Goal: Task Accomplishment & Management: Complete application form

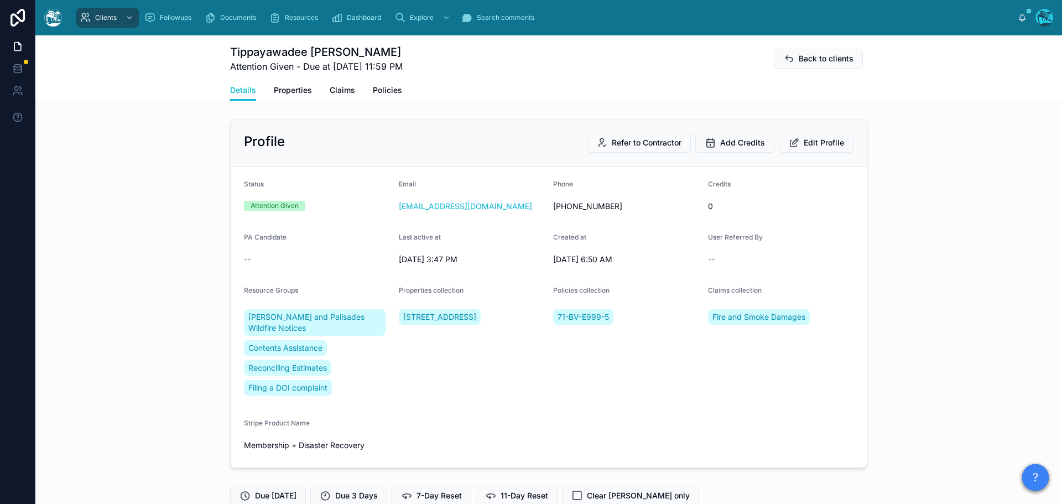
scroll to position [2427, 0]
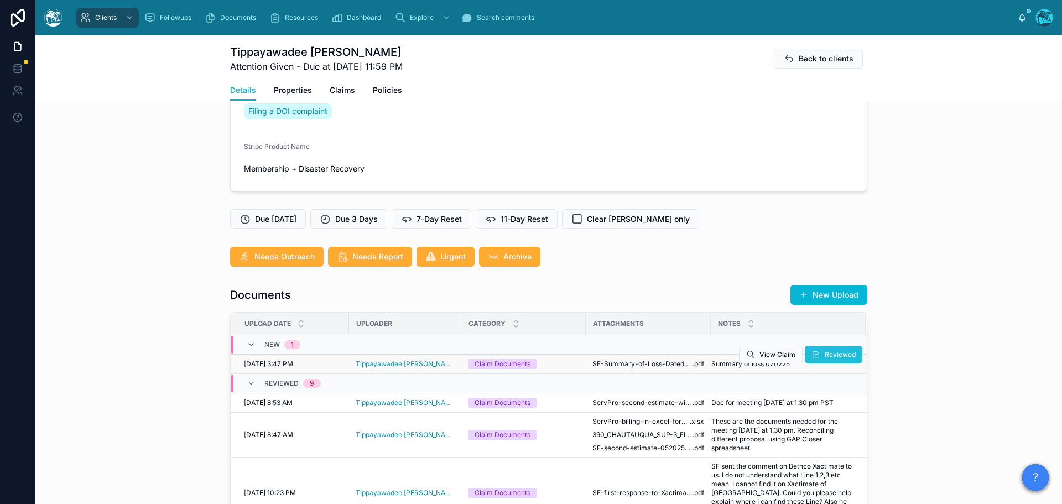
click at [825, 358] on span "Reviewed" at bounding box center [840, 354] width 31 height 9
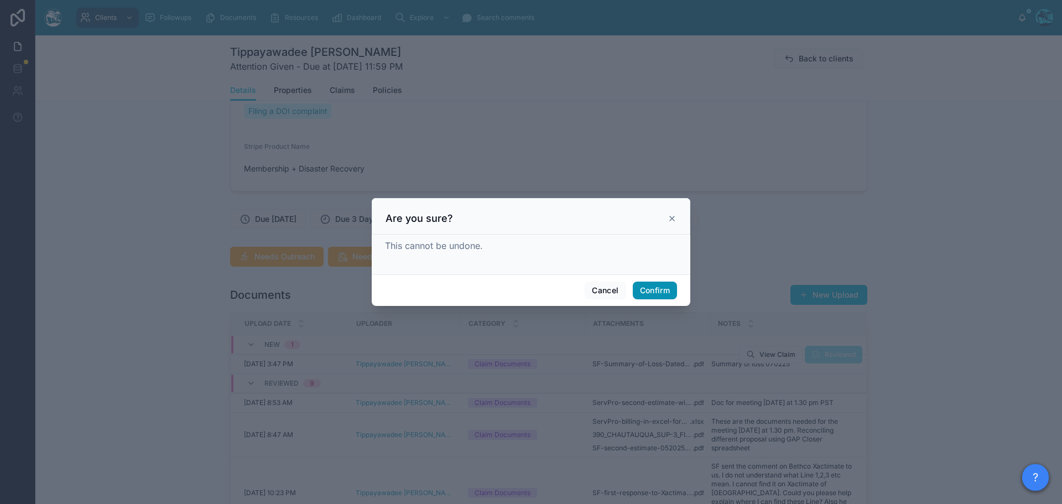
click at [647, 292] on button "Confirm" at bounding box center [655, 291] width 44 height 18
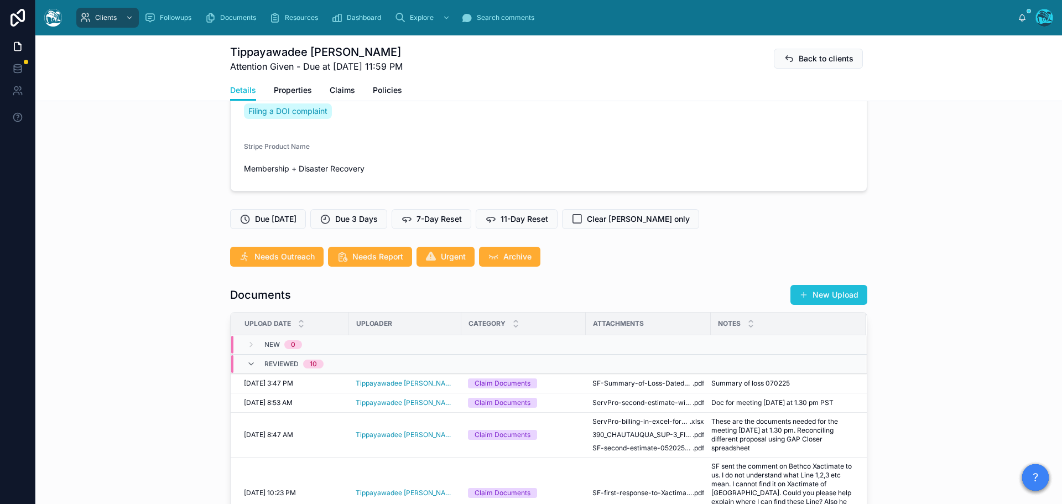
click at [836, 293] on button "New Upload" at bounding box center [829, 295] width 77 height 20
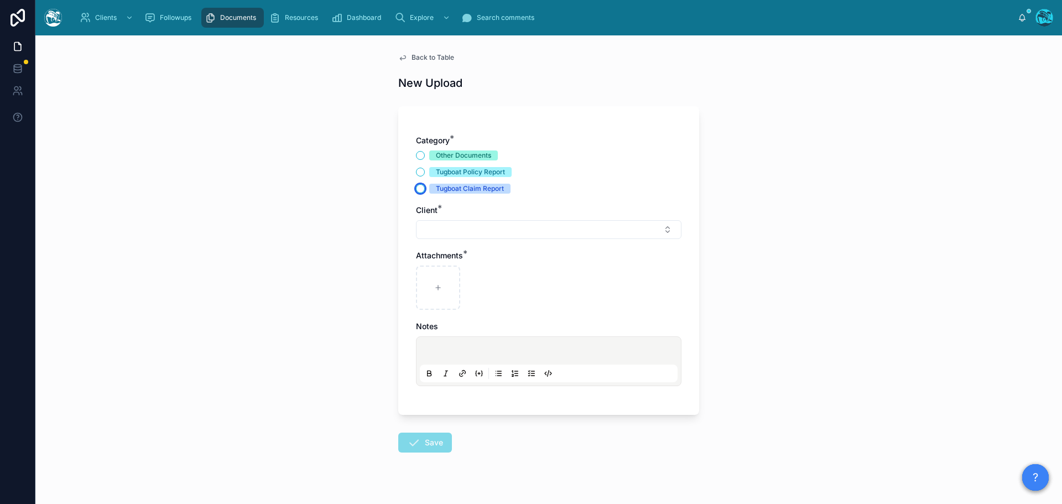
click at [416, 191] on button "Tugboat Claim Report" at bounding box center [420, 188] width 9 height 9
click at [435, 228] on button "Select Button" at bounding box center [549, 229] width 266 height 19
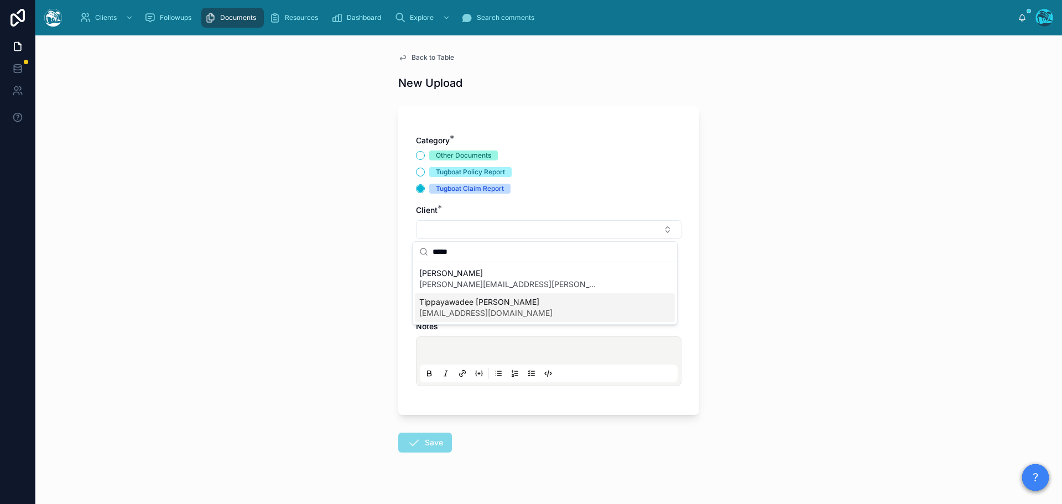
type input "*****"
click at [454, 308] on span "[EMAIL_ADDRESS][DOMAIN_NAME]" at bounding box center [485, 313] width 133 height 11
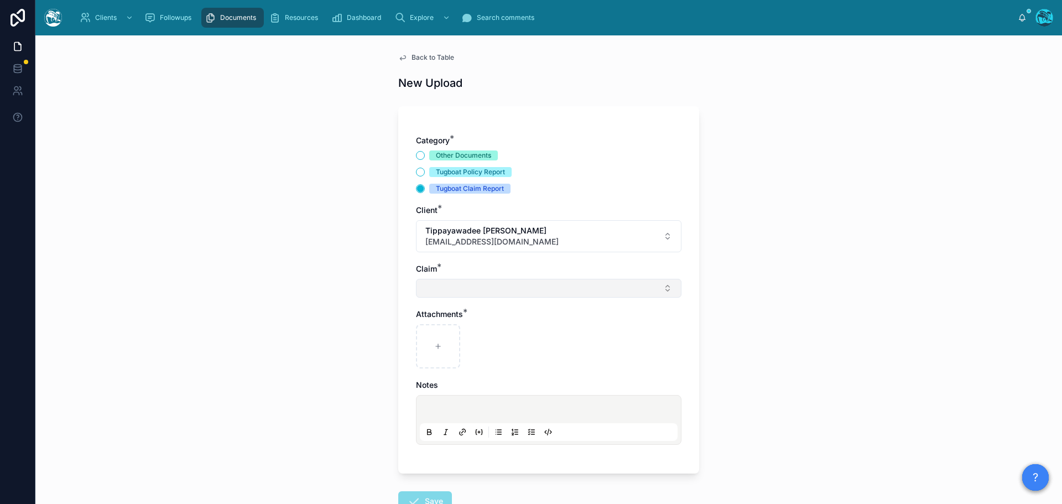
click at [433, 289] on button "Select Button" at bounding box center [549, 288] width 266 height 19
click at [431, 334] on span "Fire and Smoke Damages" at bounding box center [465, 331] width 93 height 11
click at [430, 354] on div at bounding box center [438, 348] width 44 height 44
type input "**********"
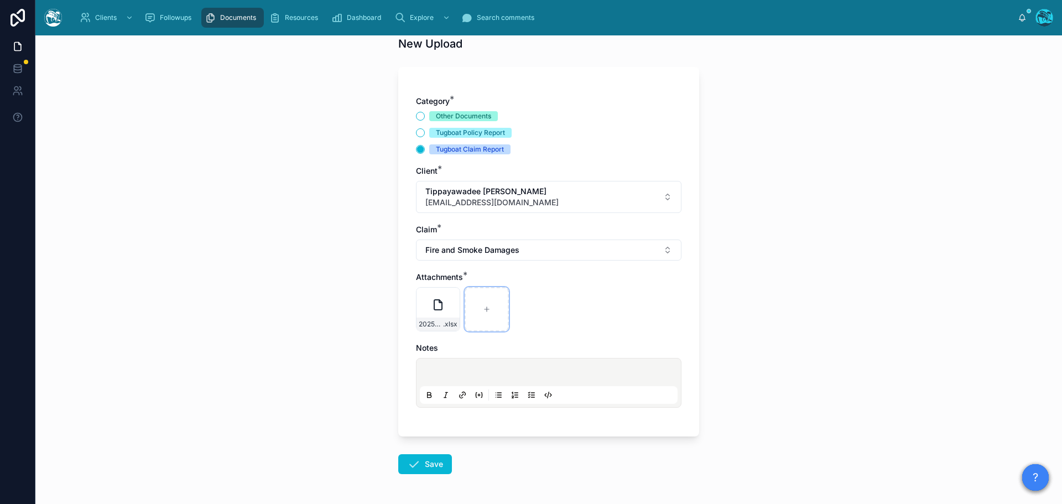
scroll to position [80, 0]
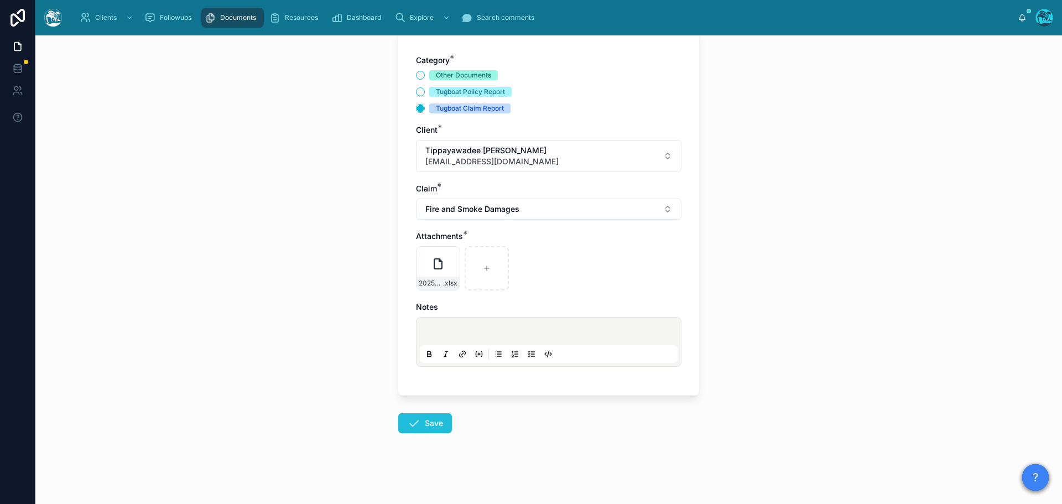
click at [410, 424] on icon at bounding box center [413, 423] width 13 height 13
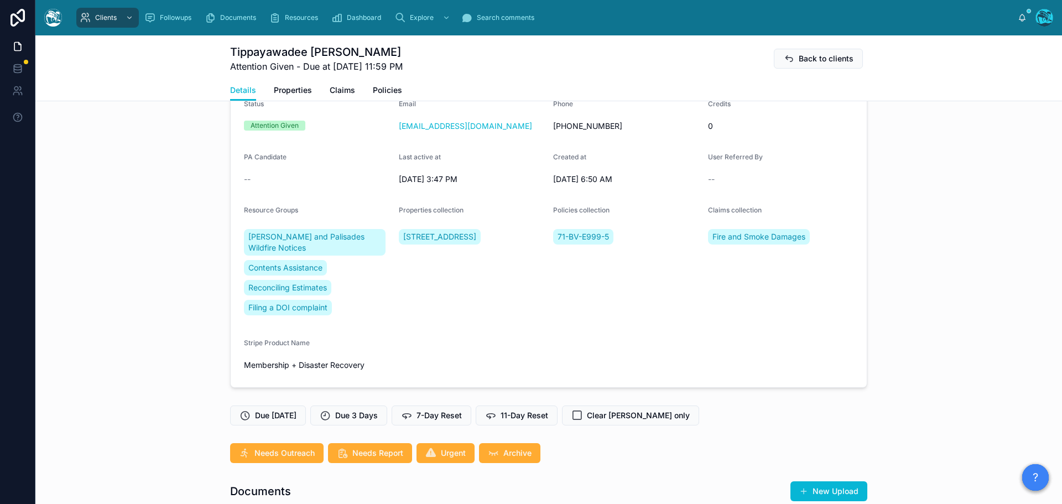
scroll to position [2427, 0]
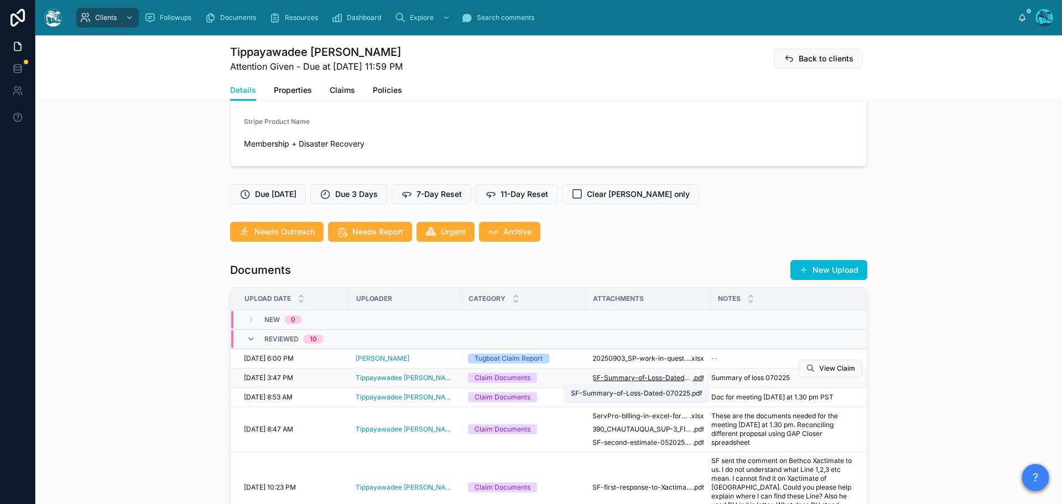
click at [643, 378] on span "SF-Summary-of-Loss-Dated-070225" at bounding box center [642, 377] width 100 height 9
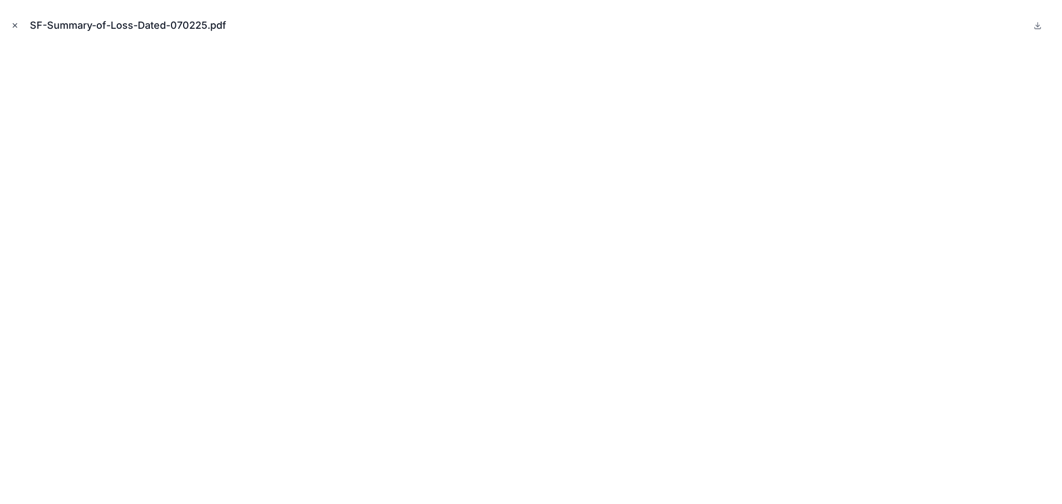
click at [14, 25] on icon "Close modal" at bounding box center [15, 26] width 8 height 8
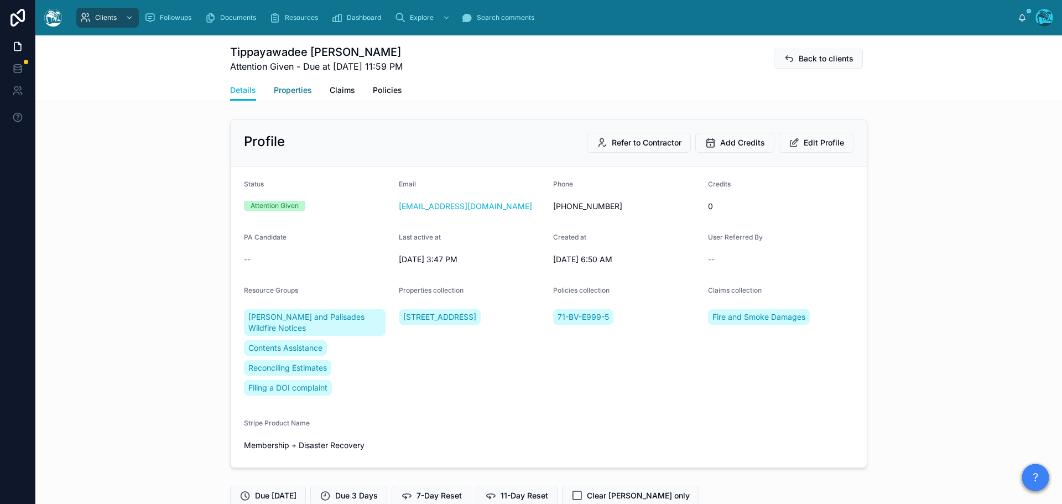
click at [285, 92] on span "Properties" at bounding box center [293, 90] width 38 height 11
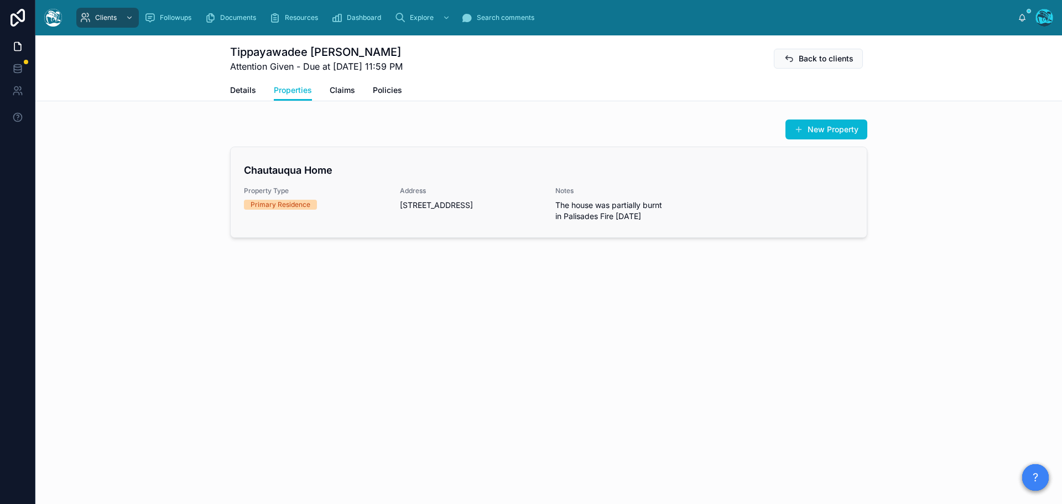
click at [346, 184] on div "Chautauqua Home Property Type Primary Residence Address [STREET_ADDRESS] Notes …" at bounding box center [549, 192] width 610 height 59
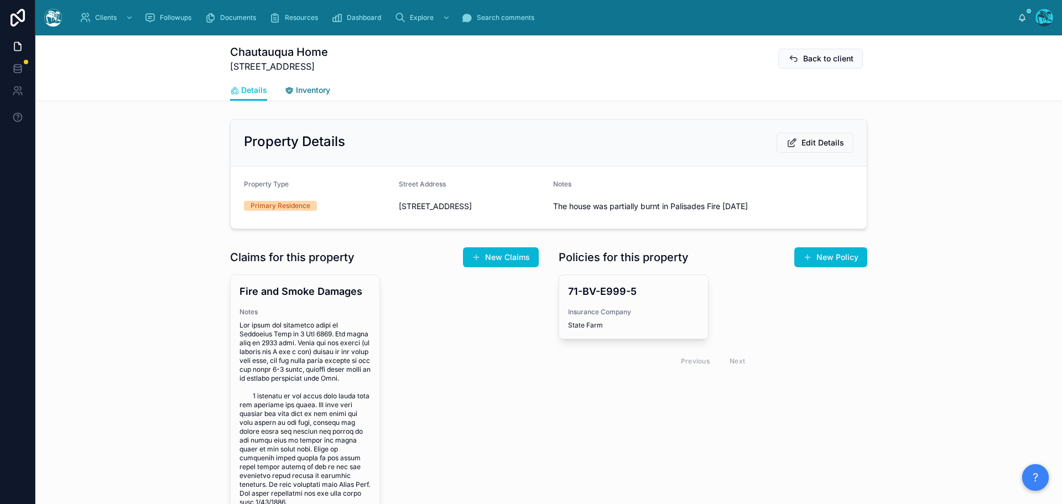
click at [304, 89] on span "Inventory" at bounding box center [313, 90] width 34 height 11
